Goal: Task Accomplishment & Management: Use online tool/utility

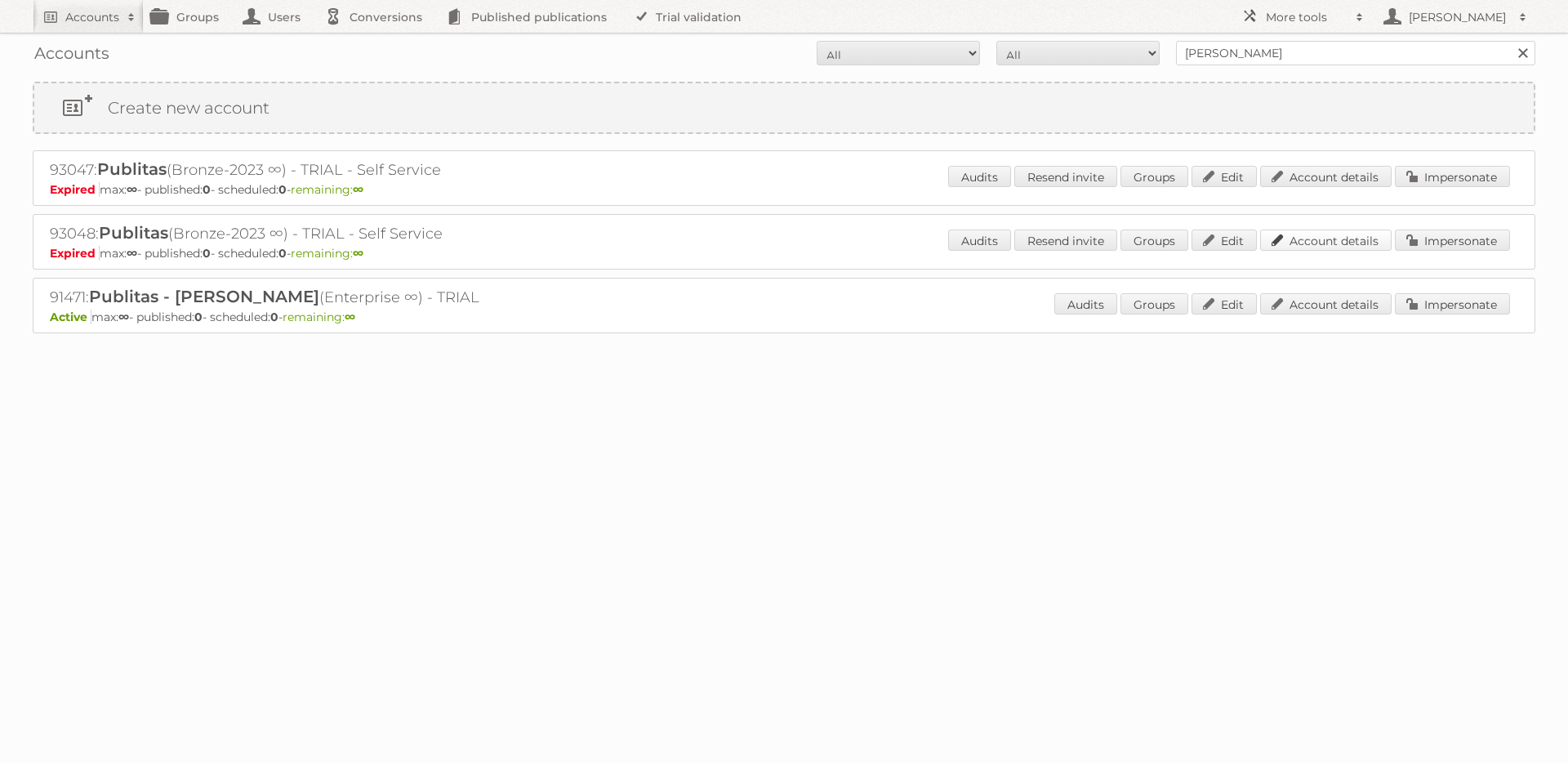
click at [1309, 243] on link "Account details" at bounding box center [1326, 240] width 132 height 21
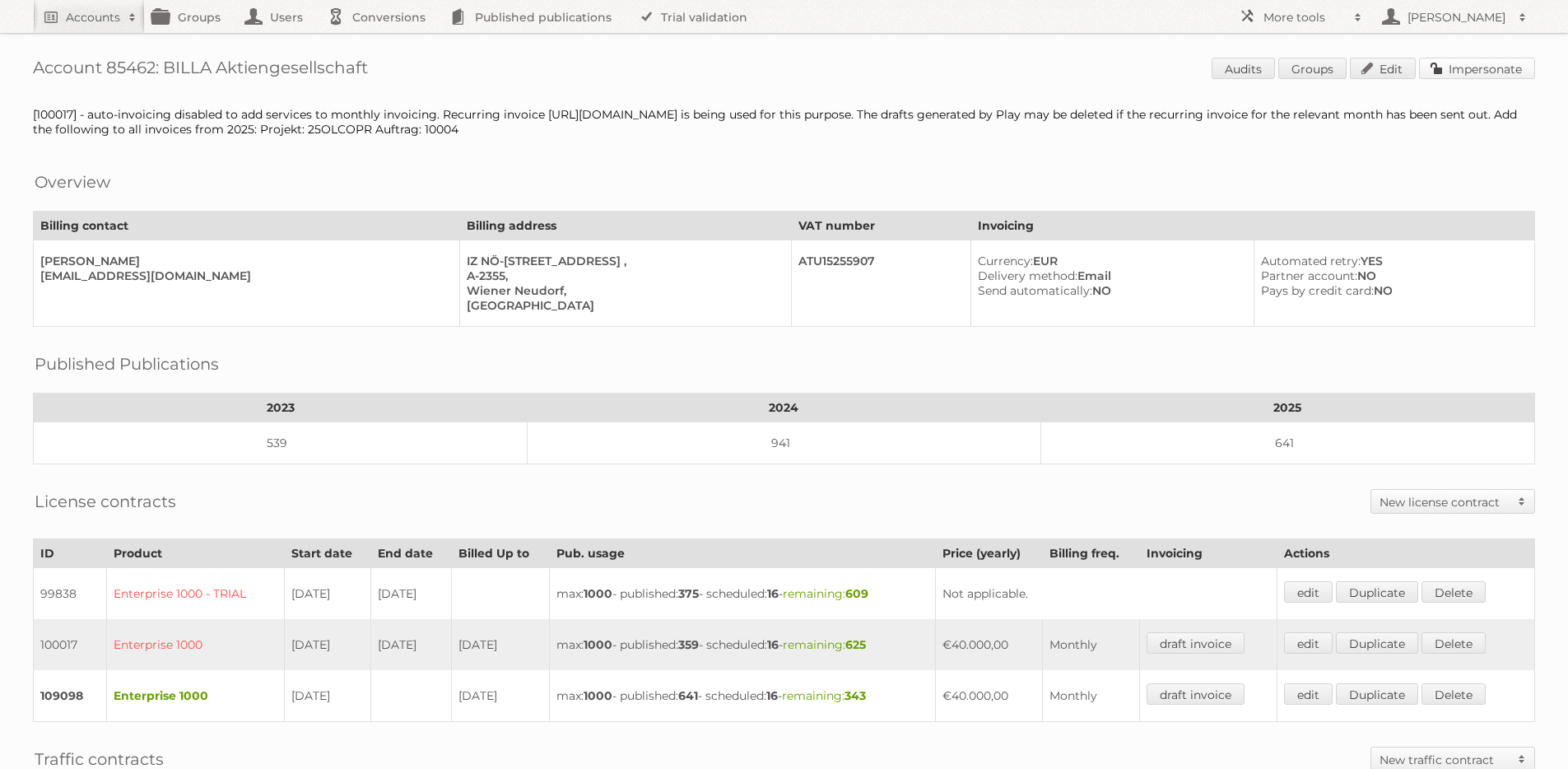
click at [1453, 71] on link "Impersonate" at bounding box center [1476, 68] width 116 height 21
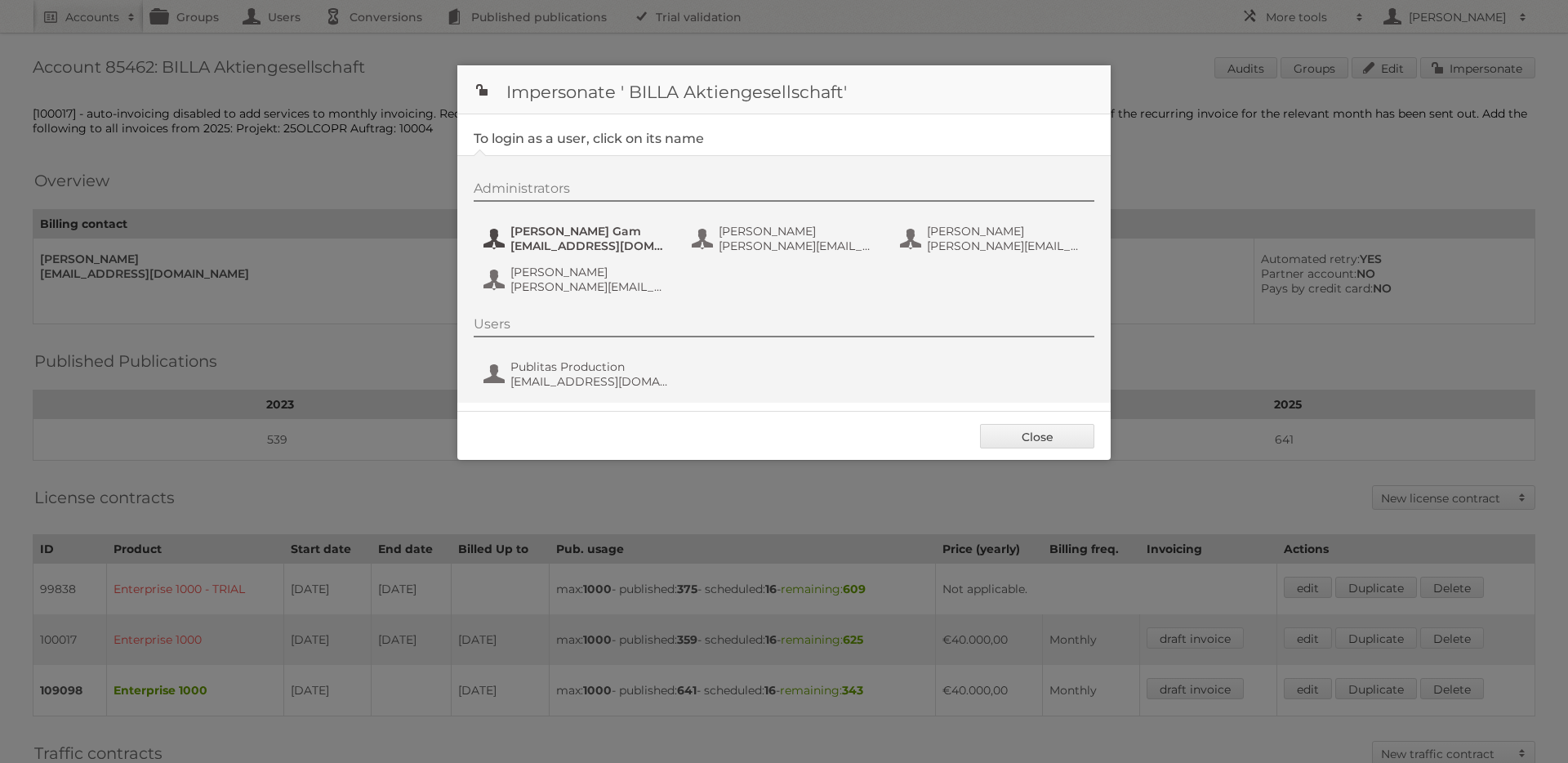
click at [560, 228] on span "Ines Gam" at bounding box center [589, 230] width 159 height 15
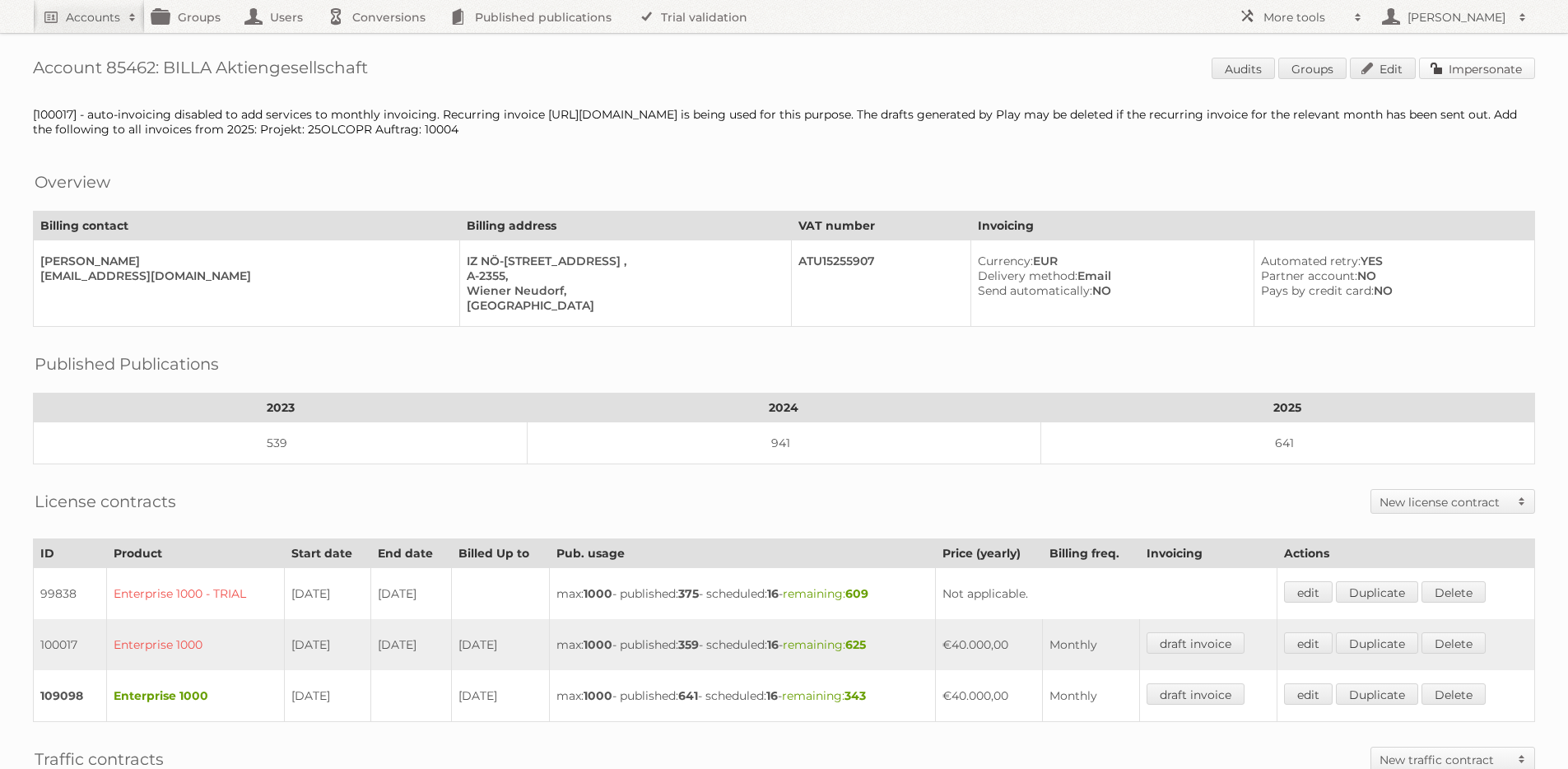
click at [1501, 71] on link "Impersonate" at bounding box center [1476, 68] width 116 height 21
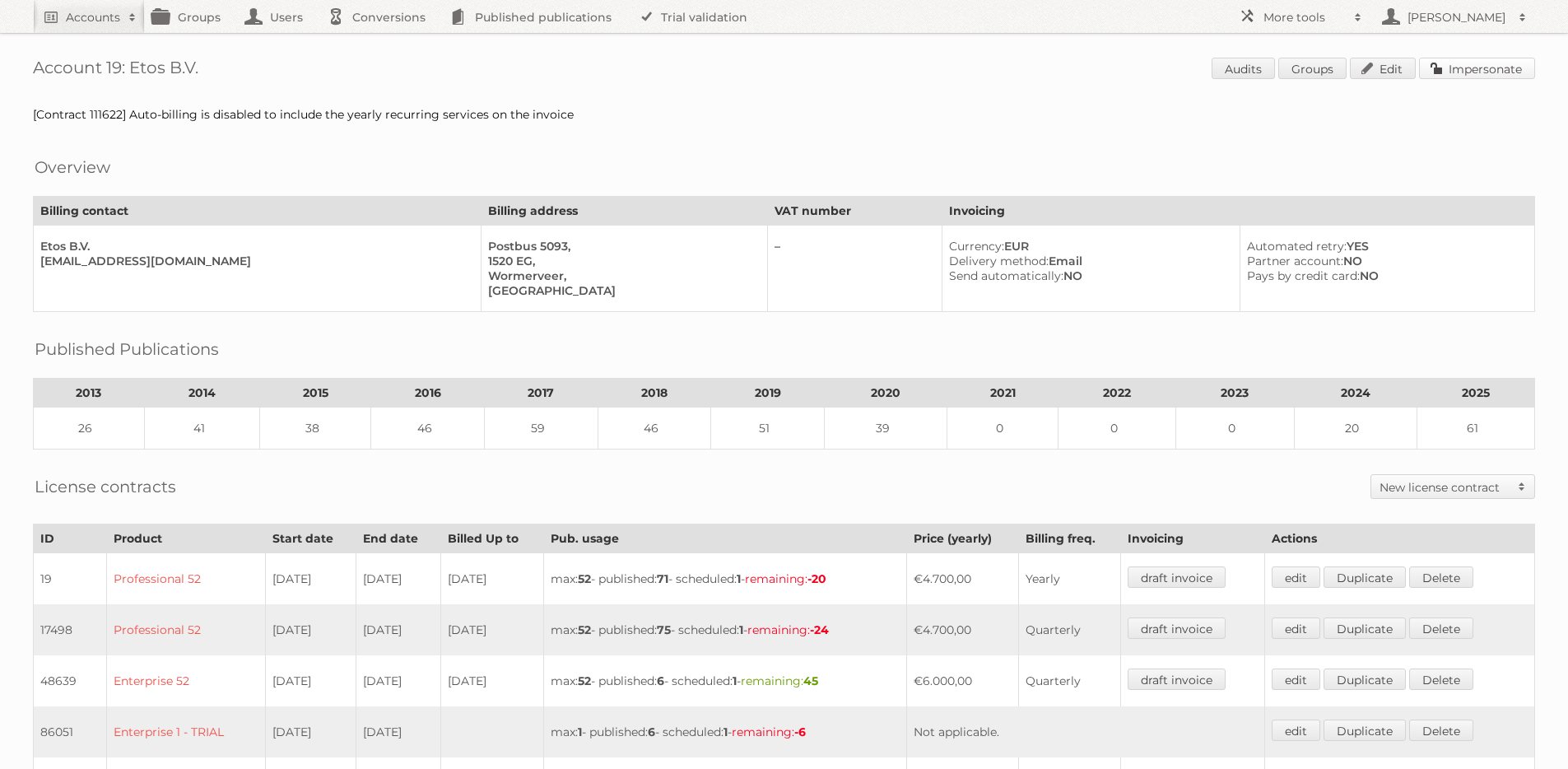
click at [1460, 69] on link "Impersonate" at bounding box center [1476, 68] width 116 height 21
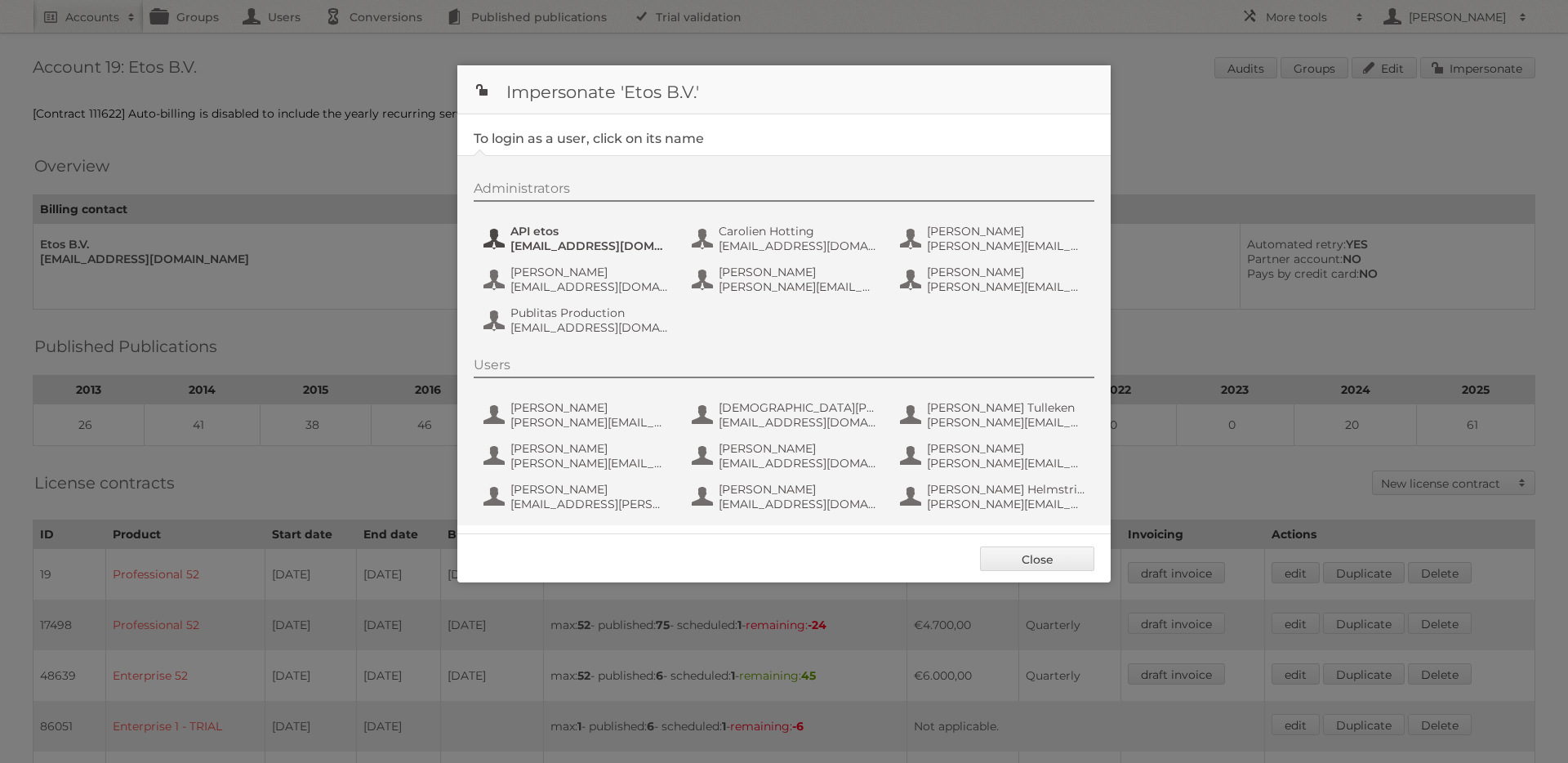
click at [601, 232] on span "API etos" at bounding box center [589, 230] width 159 height 15
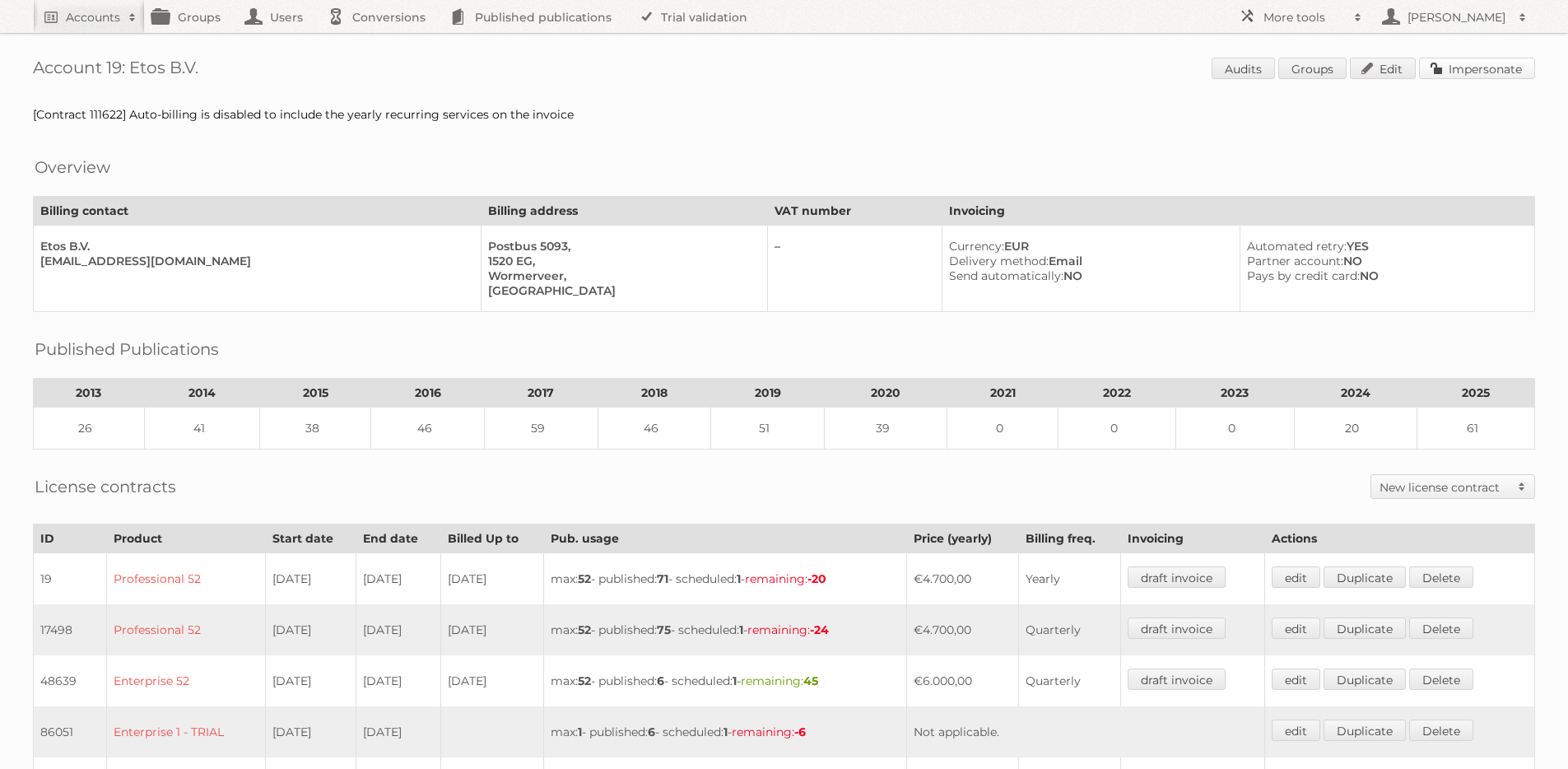
click at [1476, 73] on link "Impersonate" at bounding box center [1476, 68] width 116 height 21
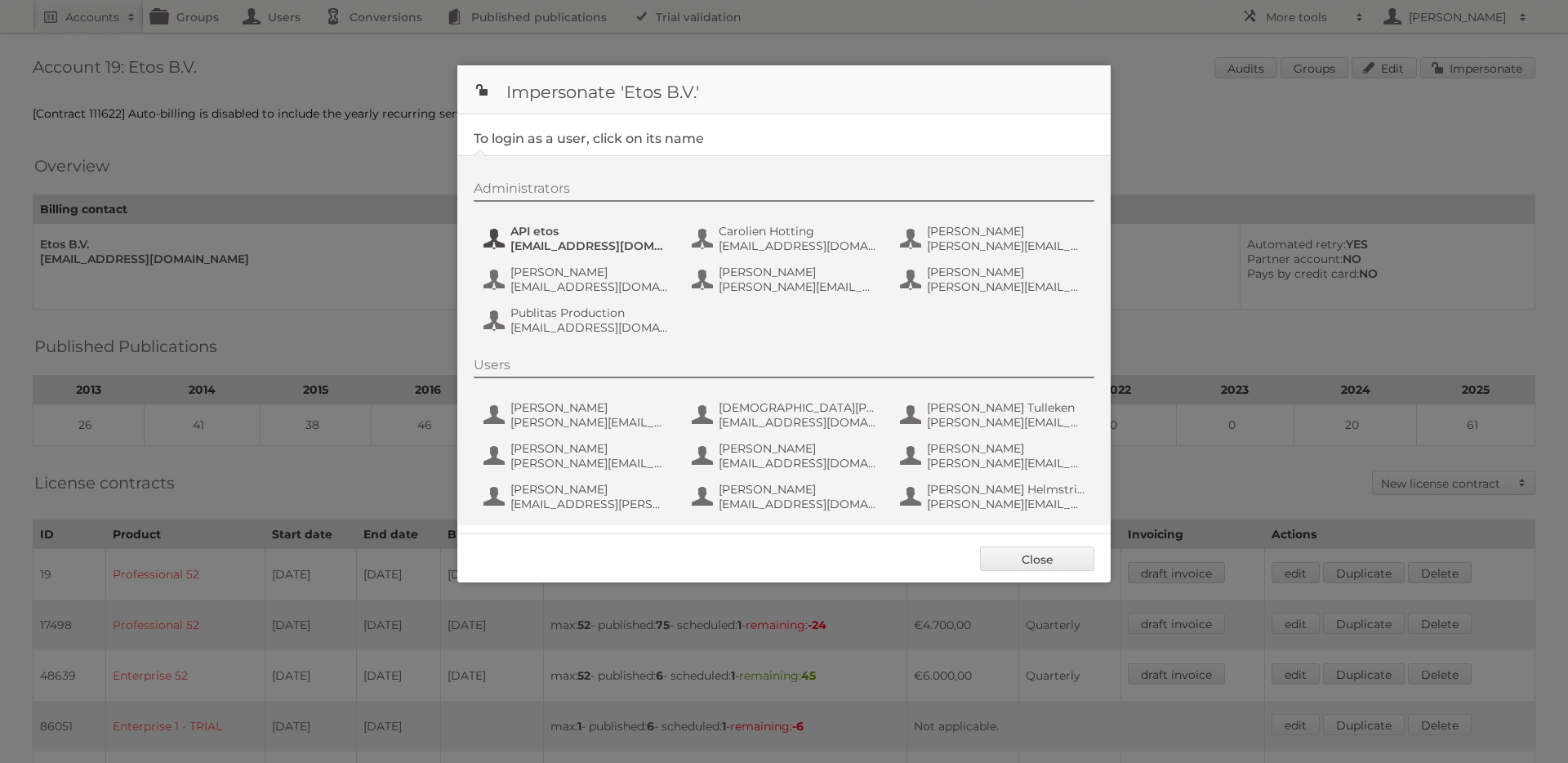
click at [576, 231] on span "API etos" at bounding box center [589, 230] width 159 height 15
